Goal: Task Accomplishment & Management: Use online tool/utility

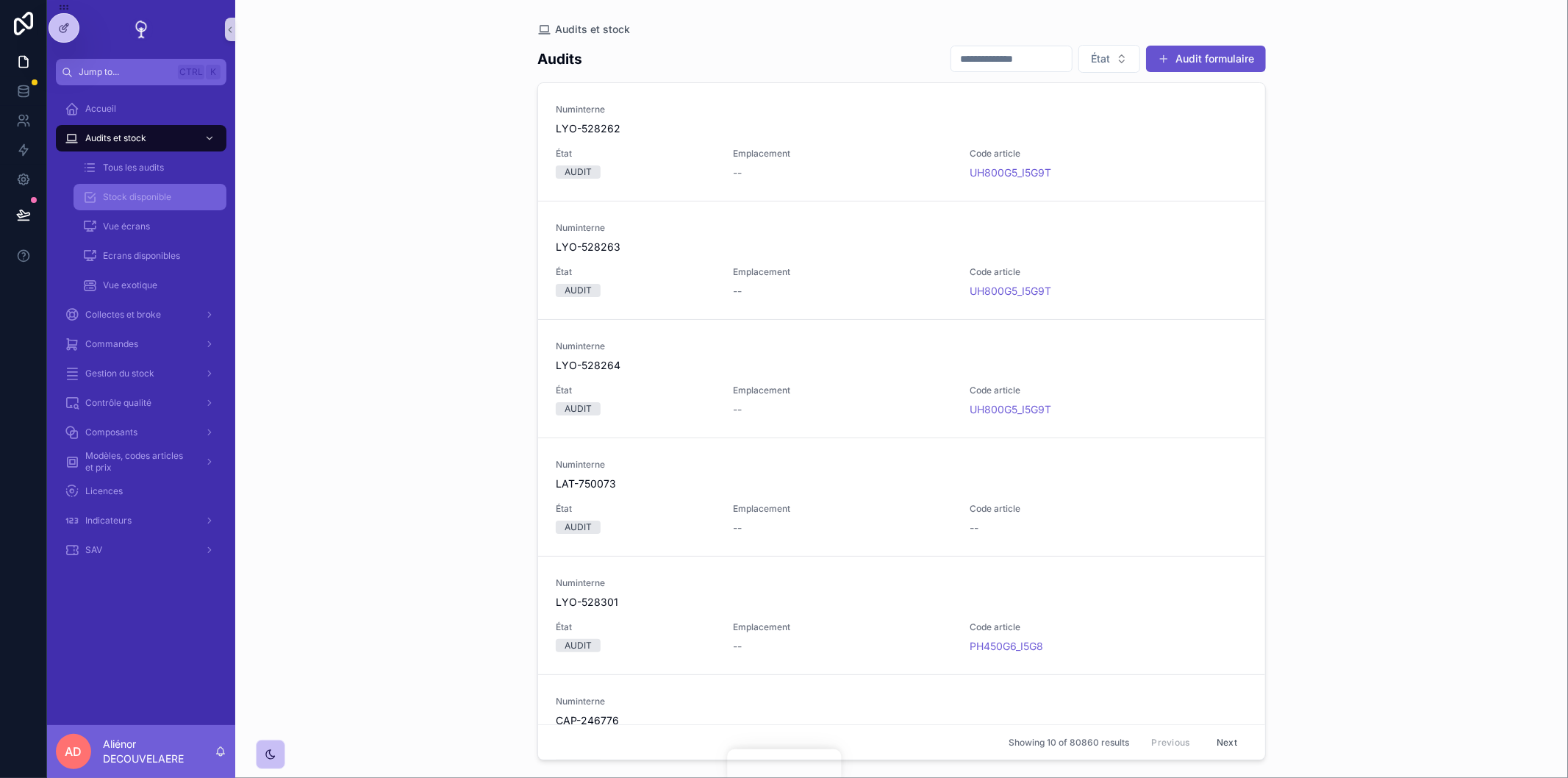
click at [150, 209] on link "Stock disponible" at bounding box center [149, 197] width 153 height 27
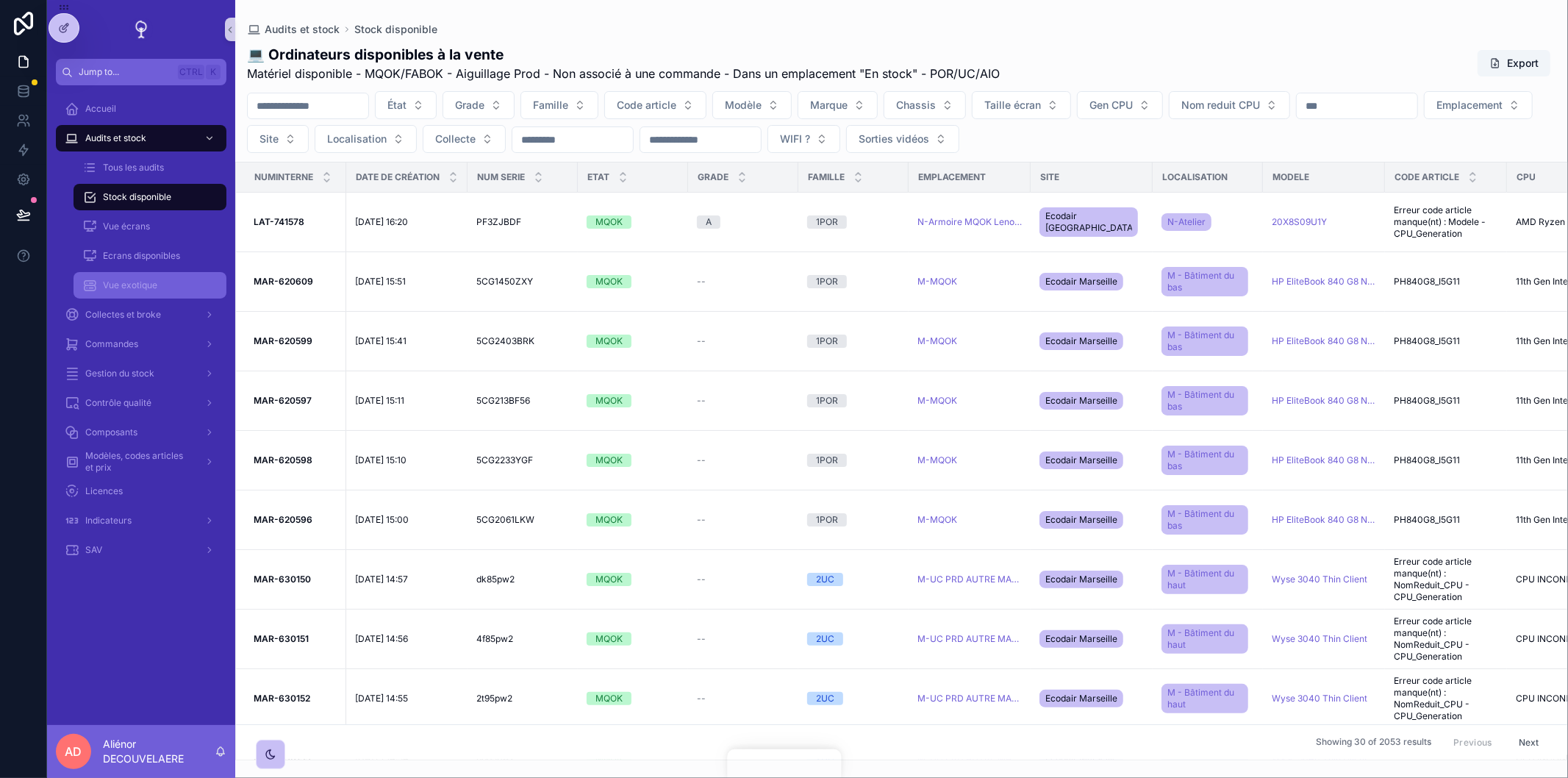
click at [83, 281] on icon "scrollable content" at bounding box center [90, 285] width 15 height 15
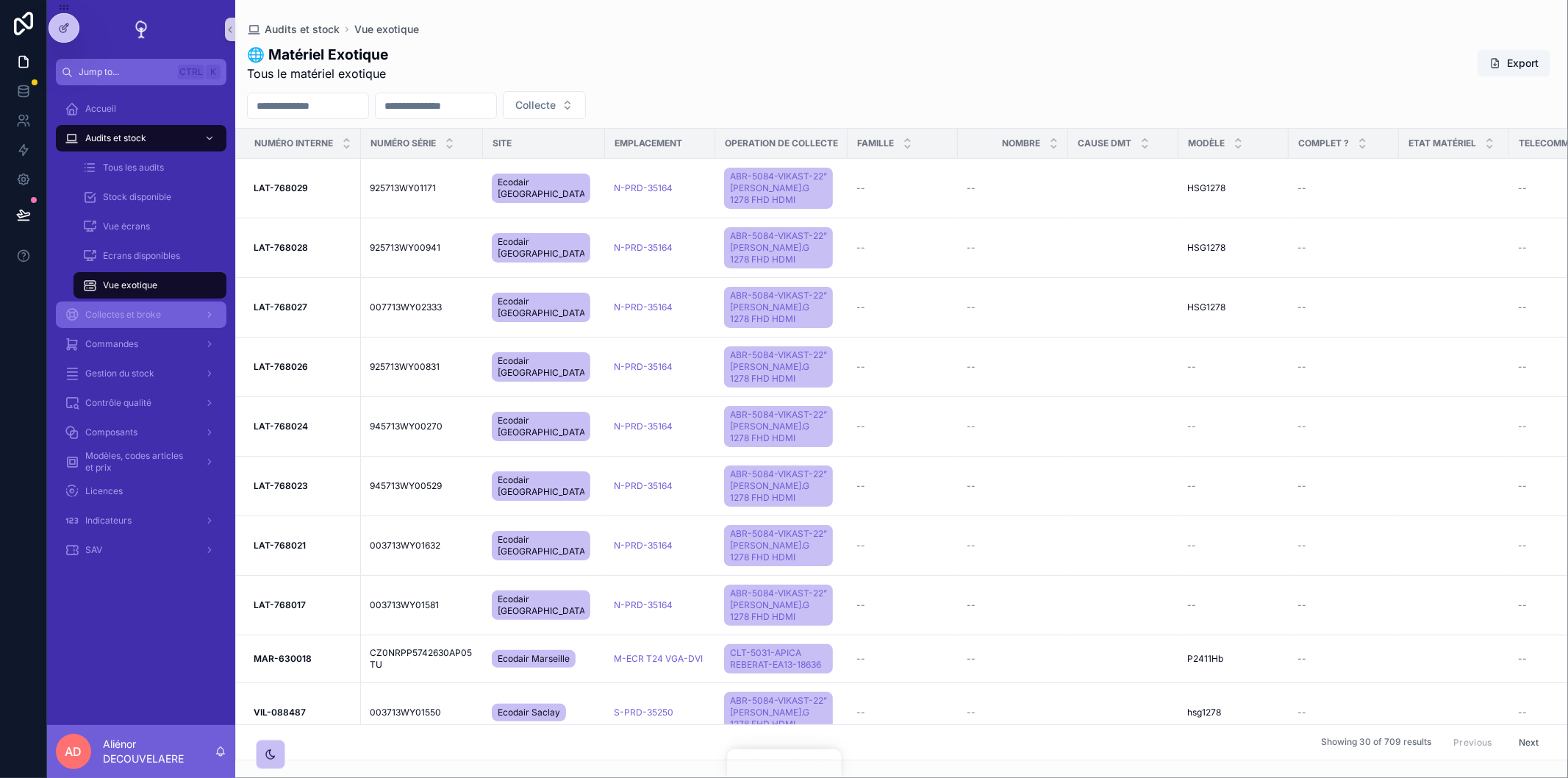
click at [141, 312] on span "Collectes et broke" at bounding box center [123, 315] width 75 height 12
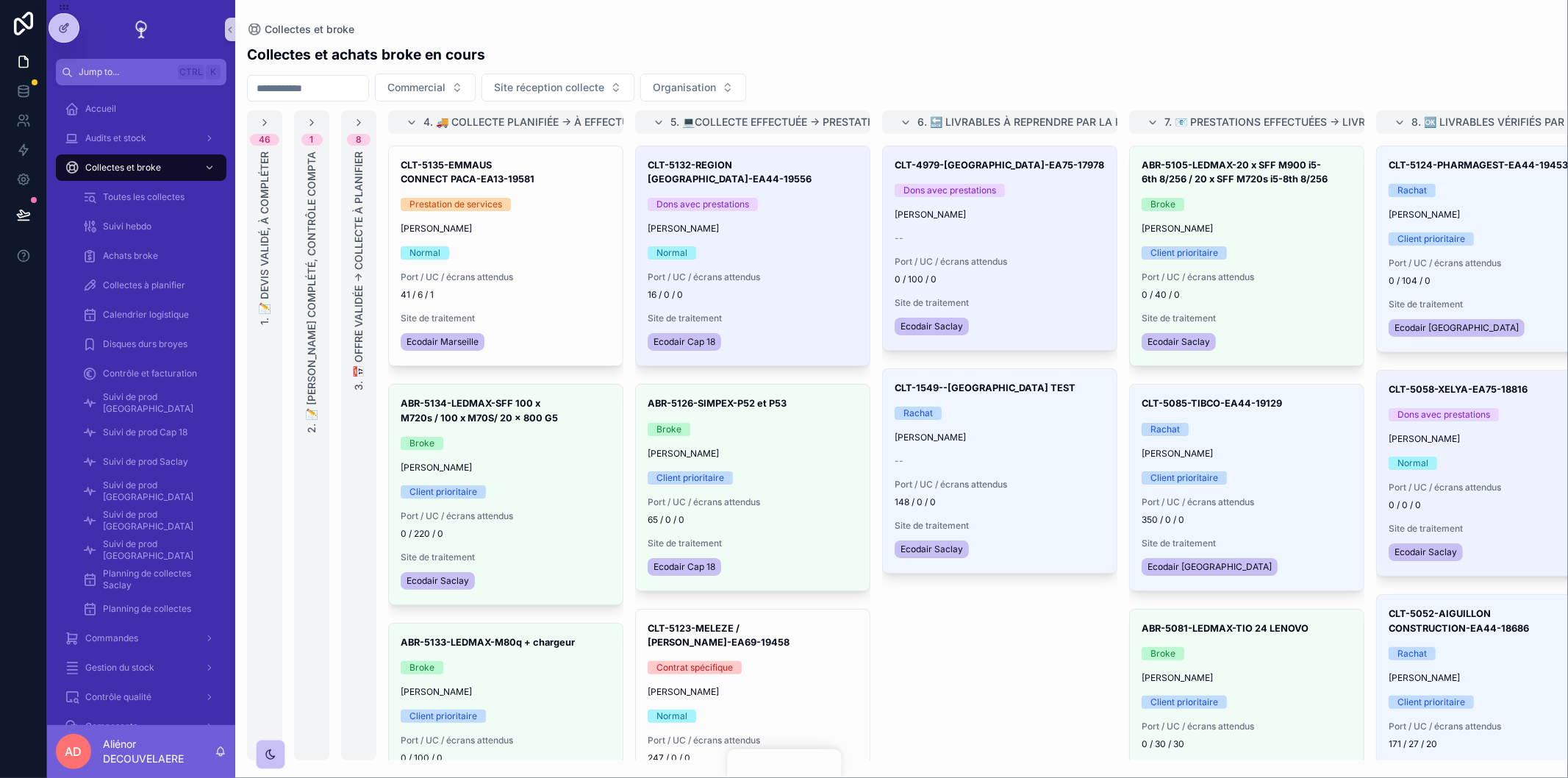
click at [320, 94] on input "scrollable content" at bounding box center [307, 88] width 120 height 20
paste input "****"
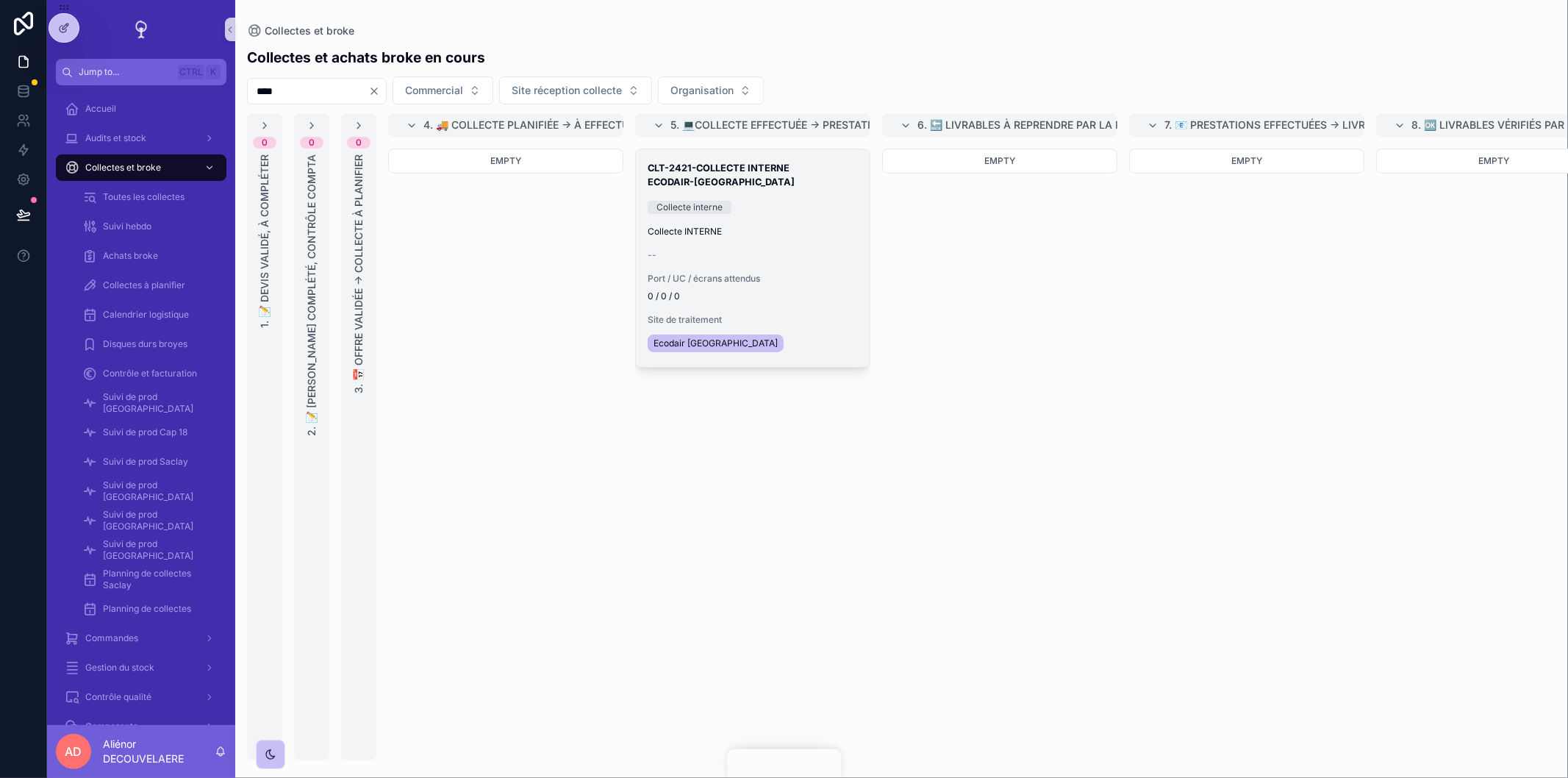
type input "****"
click at [780, 221] on div "CLT-2421-COLLECTE INTERNE ECODAIR-Nantes Collecte interne Collecte INTERNE -- P…" at bounding box center [753, 258] width 234 height 218
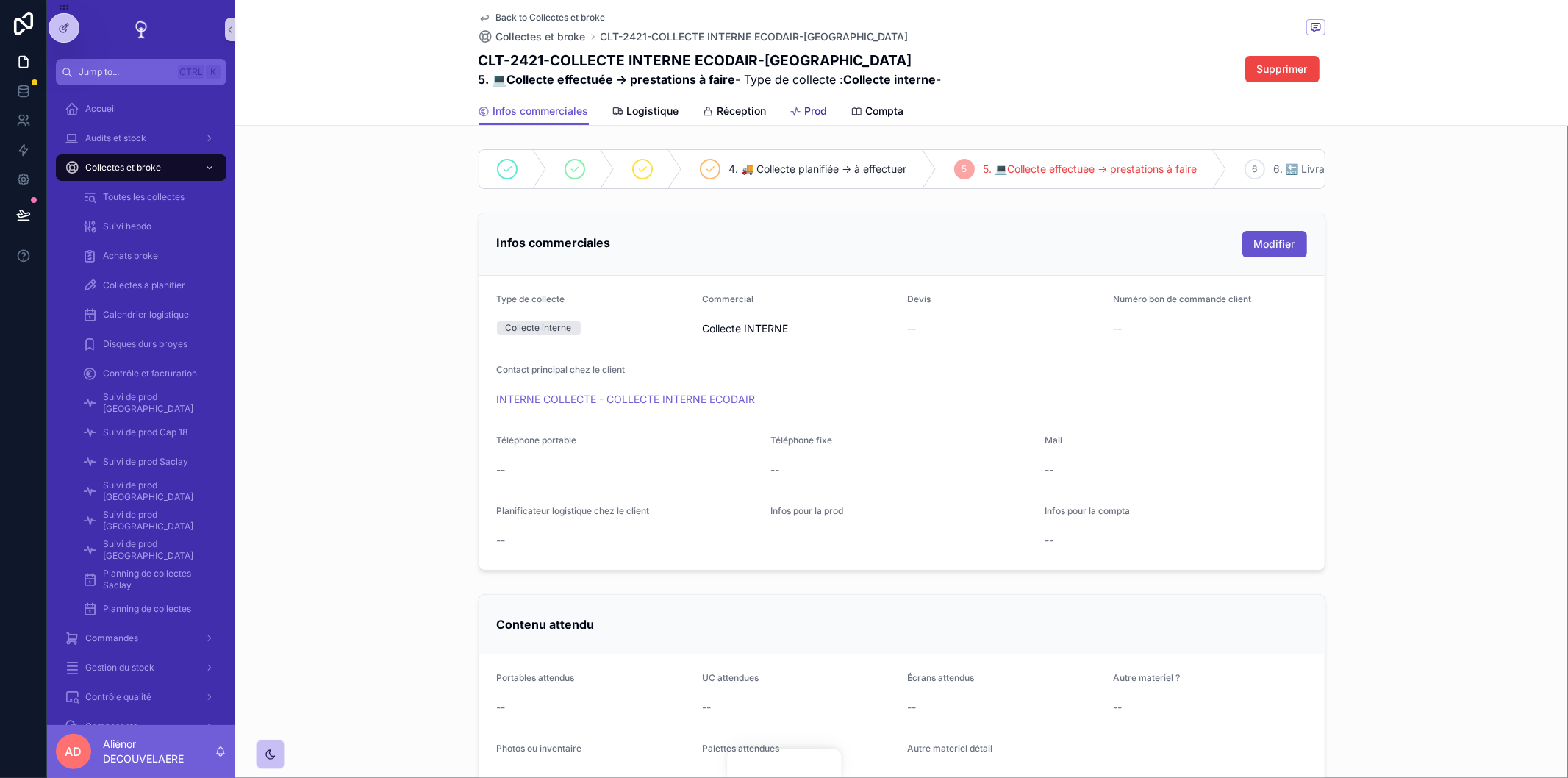
click at [816, 115] on span "Prod" at bounding box center [816, 111] width 23 height 15
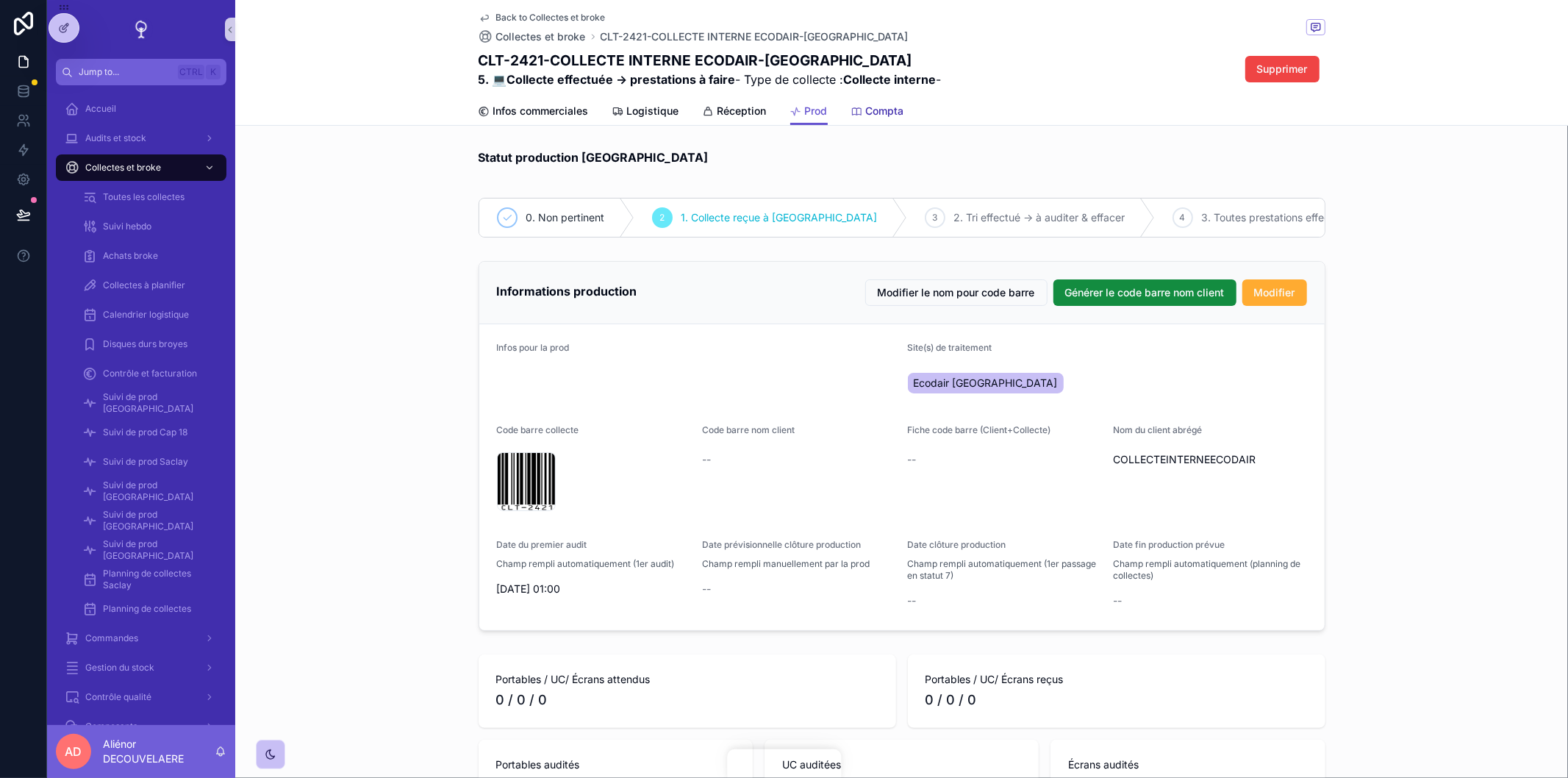
click at [858, 106] on div "Compta" at bounding box center [878, 111] width 53 height 15
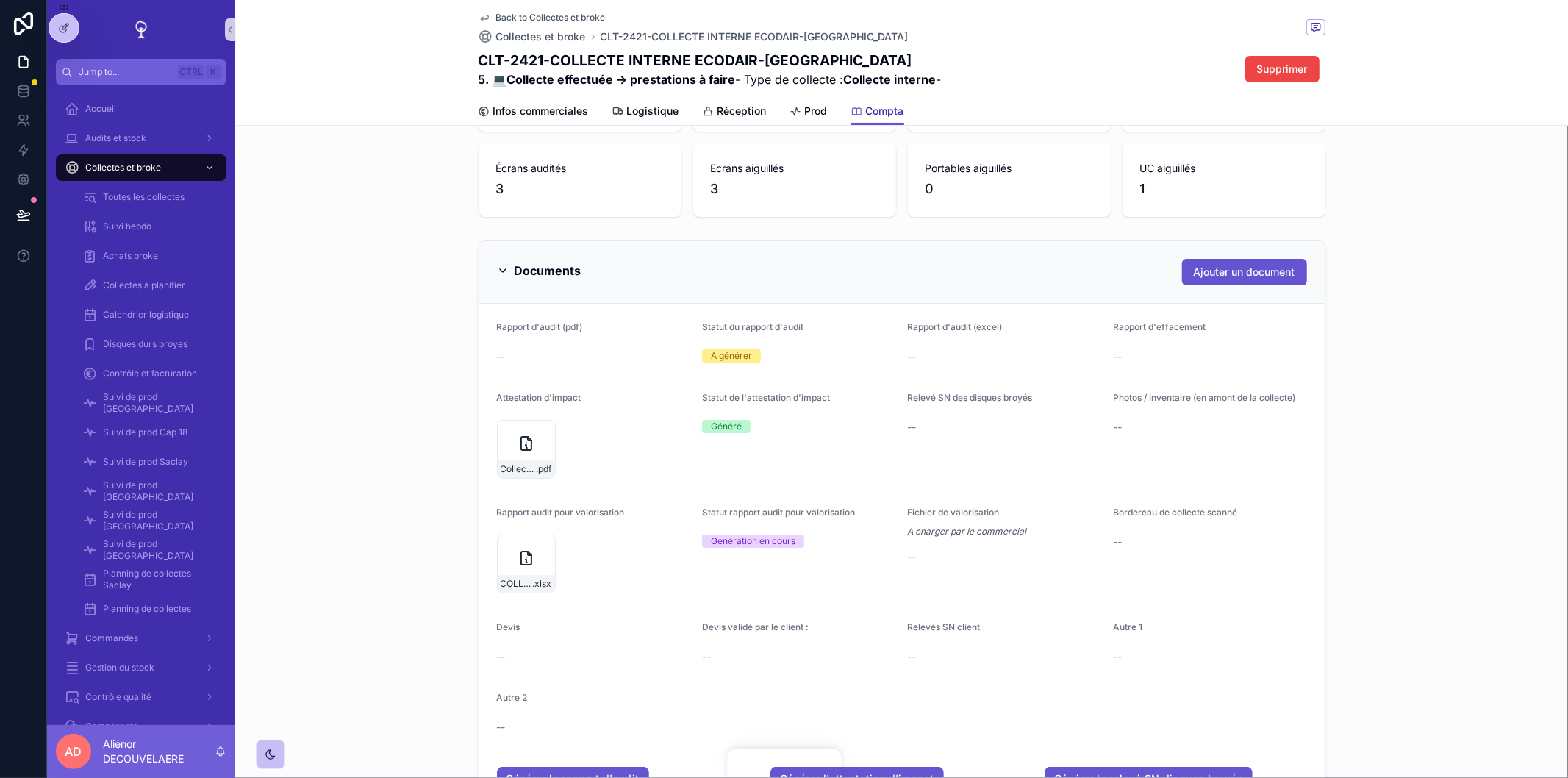
scroll to position [436, 0]
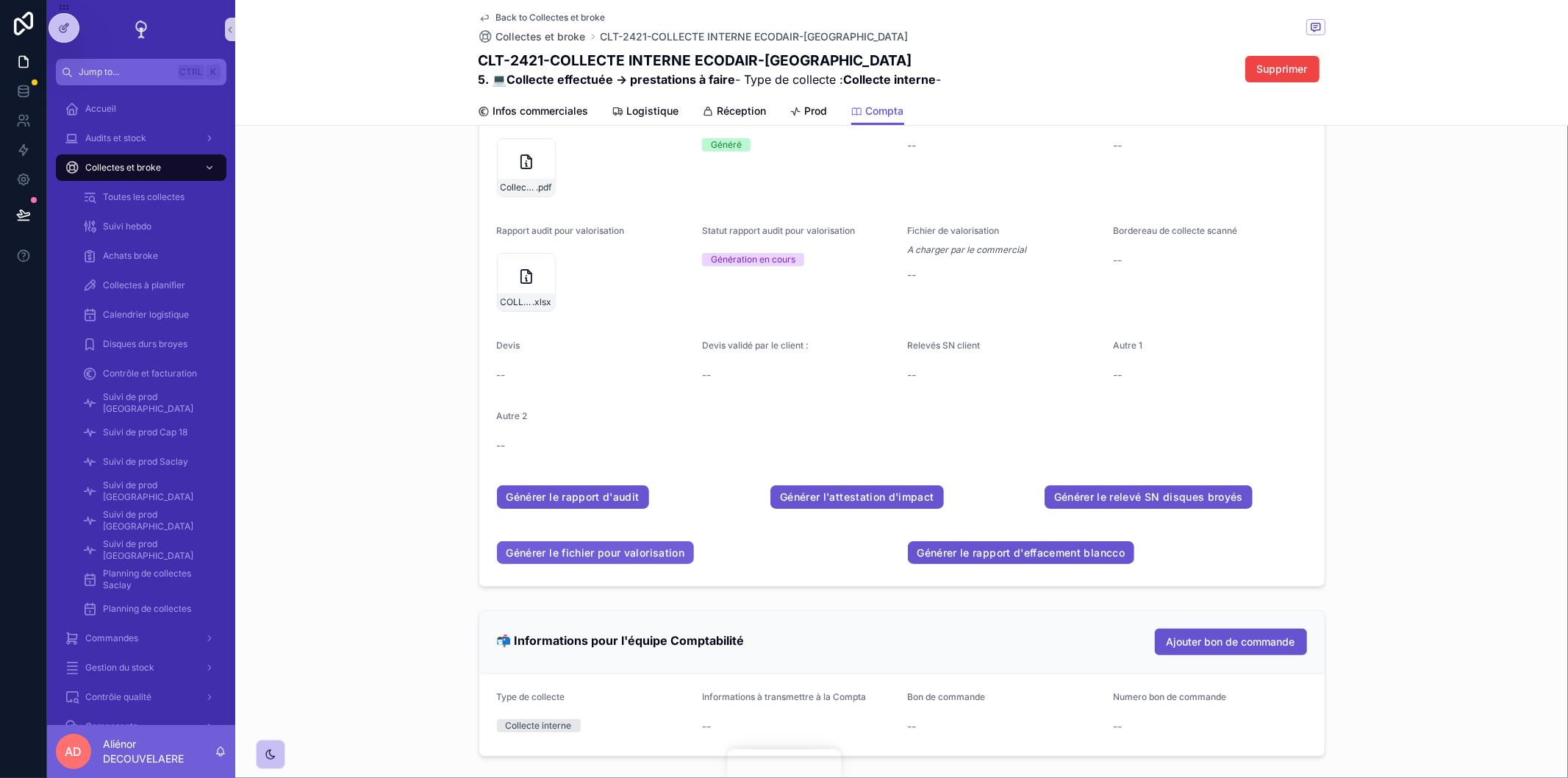
click at [623, 565] on link "Générer le fichier pour valorisation" at bounding box center [595, 553] width 197 height 24
click at [658, 562] on link "Générer le fichier pour valorisation" at bounding box center [595, 553] width 197 height 24
click at [599, 561] on link "Générer le fichier pour valorisation" at bounding box center [595, 553] width 197 height 24
click at [568, 565] on link "Générer le fichier pour valorisation" at bounding box center [595, 553] width 197 height 24
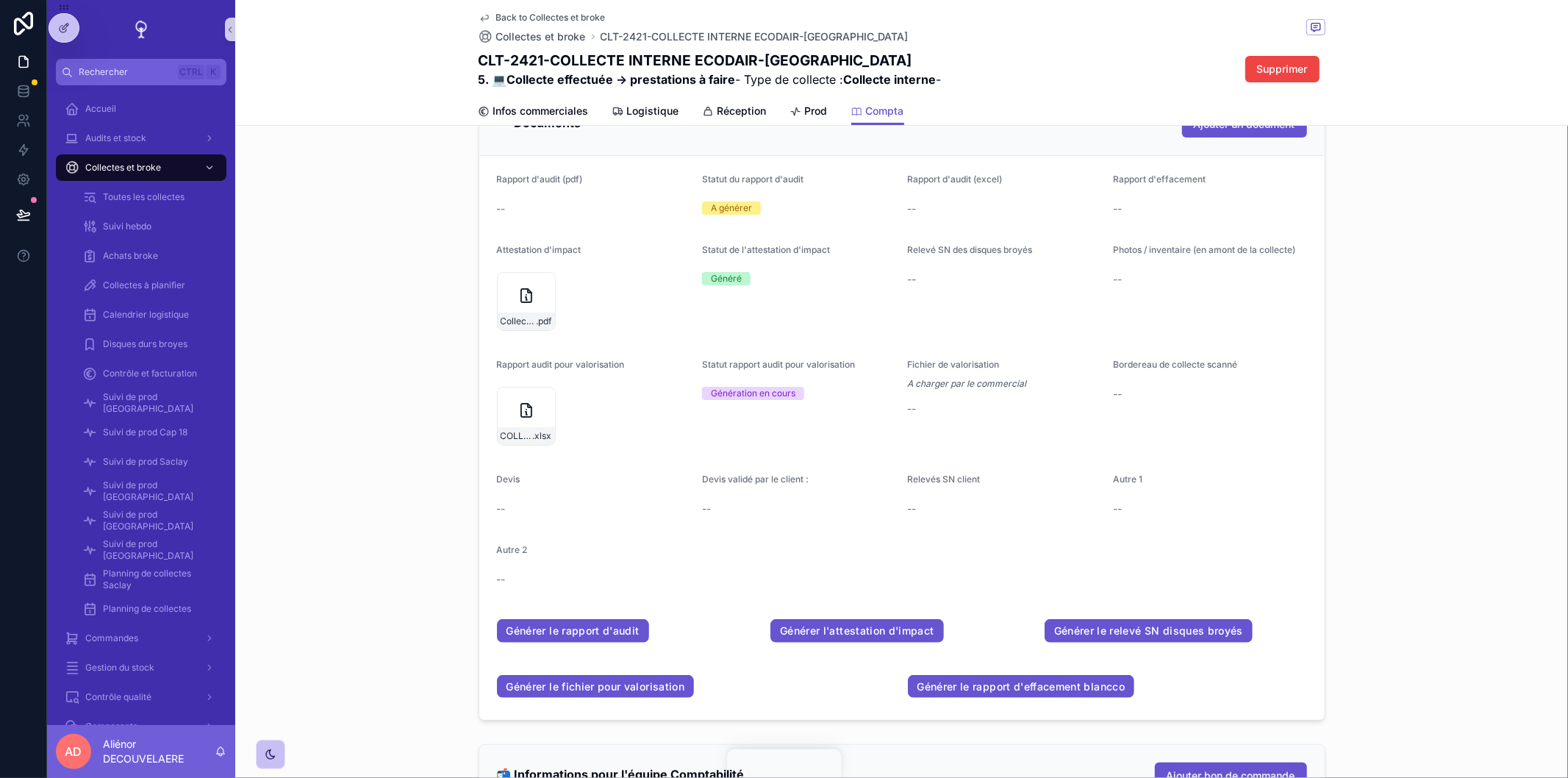
scroll to position [301, 0]
click at [615, 675] on link "Générer le fichier pour valorisation" at bounding box center [595, 688] width 197 height 24
click at [656, 675] on link "Générer le fichier pour valorisation" at bounding box center [595, 688] width 197 height 24
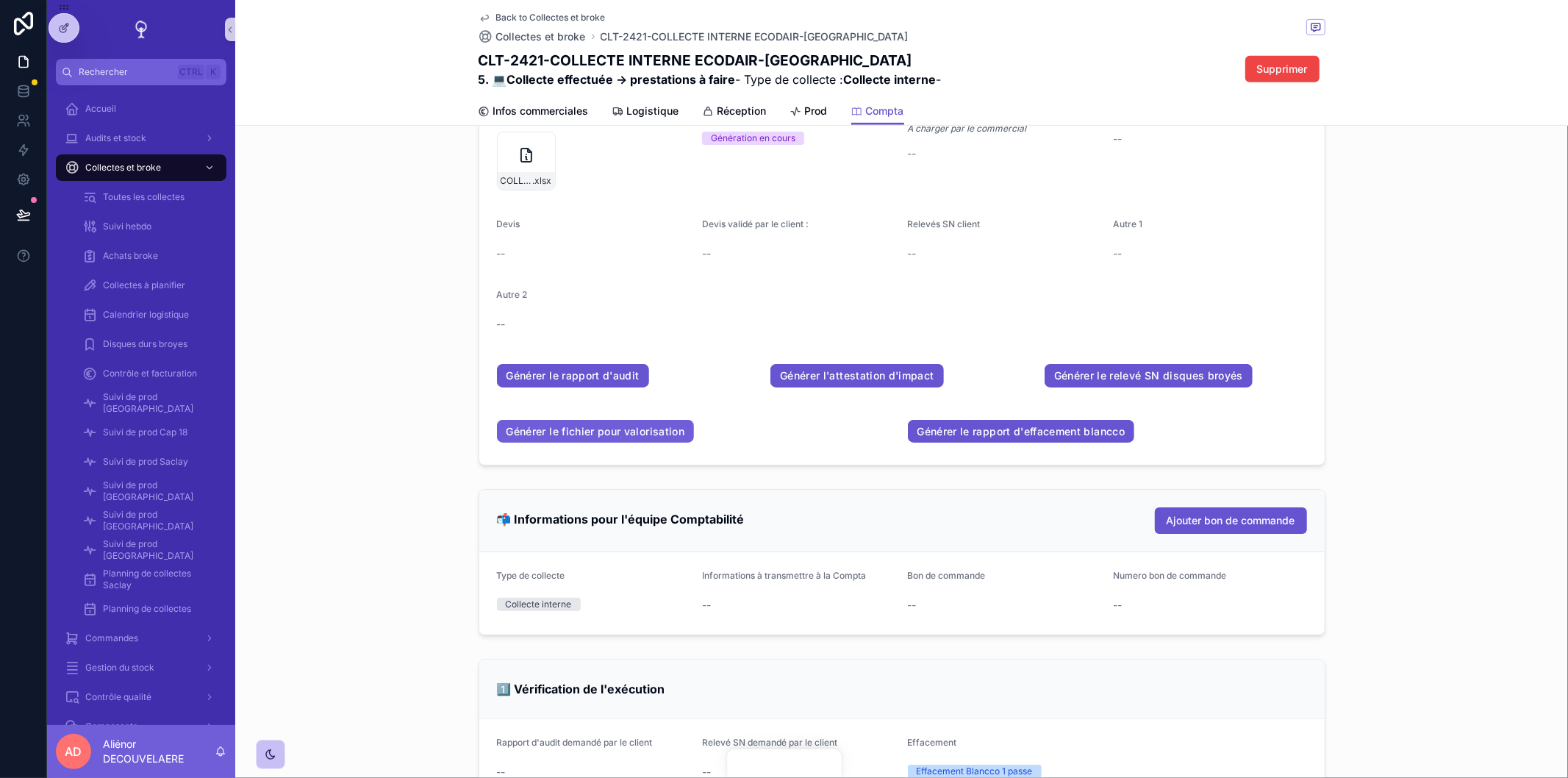
scroll to position [518, 0]
